Goal: Find specific page/section: Find specific page/section

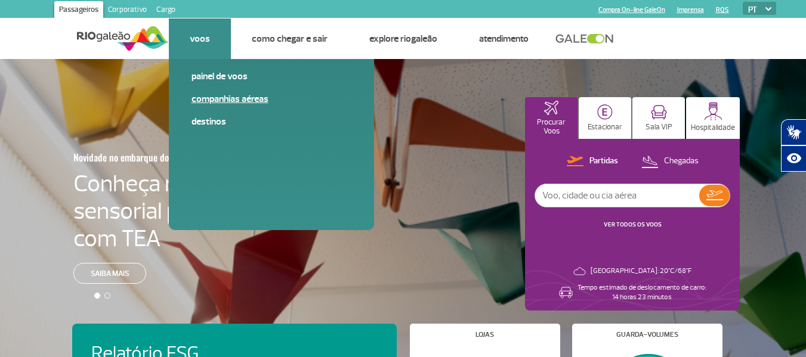
click at [212, 104] on link "Companhias Aéreas" at bounding box center [272, 98] width 160 height 13
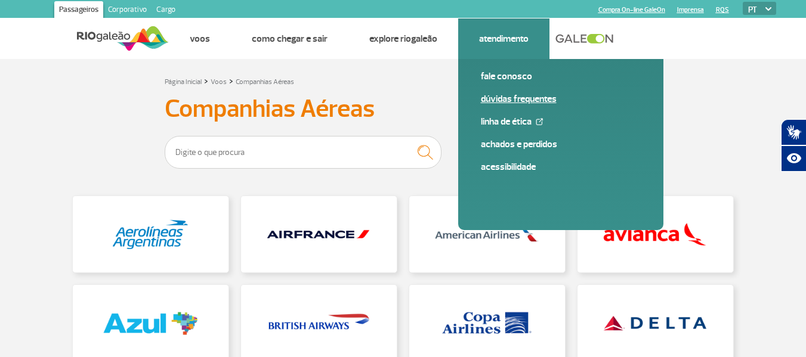
click at [508, 102] on link "Dúvidas Frequentes" at bounding box center [561, 98] width 160 height 13
click at [504, 103] on link "Dúvidas Frequentes" at bounding box center [561, 98] width 160 height 13
